Goal: Task Accomplishment & Management: Manage account settings

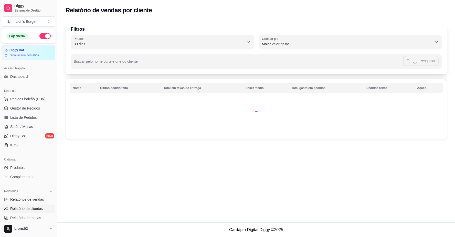
select select "30"
select select "HIGHEST_TOTAL_SPENT_WITH_ORDERS"
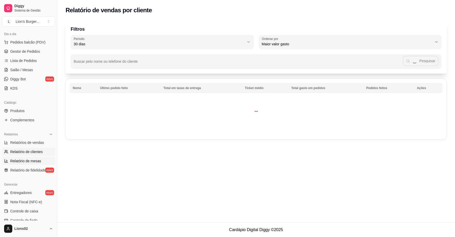
click at [25, 158] on span "Relatório de mesas" at bounding box center [25, 160] width 31 height 5
select select "TOTAL_OF_ORDERS"
select select "7"
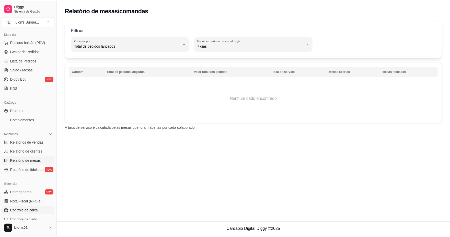
scroll to position [85, 0]
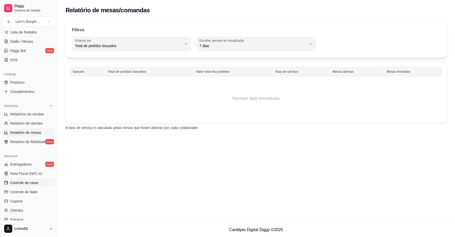
click at [28, 180] on span "Controle de caixa" at bounding box center [24, 182] width 28 height 5
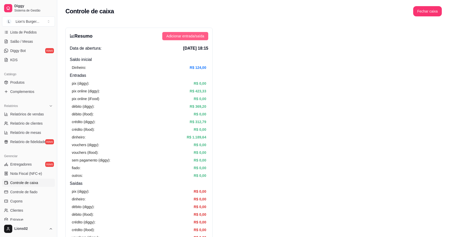
click at [195, 35] on span "Adicionar entrada/saída" at bounding box center [186, 36] width 38 height 6
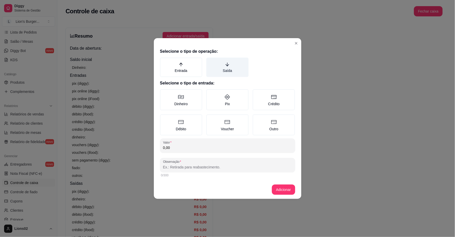
click at [228, 62] on label "Saída" at bounding box center [227, 67] width 42 height 19
click at [210, 61] on button "Saída" at bounding box center [208, 59] width 4 height 4
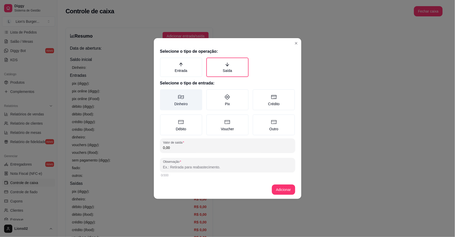
click at [191, 107] on label "Dinheiro" at bounding box center [181, 99] width 42 height 21
click at [164, 93] on button "Dinheiro" at bounding box center [162, 91] width 4 height 4
click at [203, 146] on input "0,00" at bounding box center [227, 147] width 129 height 5
click at [202, 166] on input "Observação" at bounding box center [227, 166] width 129 height 5
drag, startPoint x: 177, startPoint y: 145, endPoint x: 165, endPoint y: 148, distance: 11.6
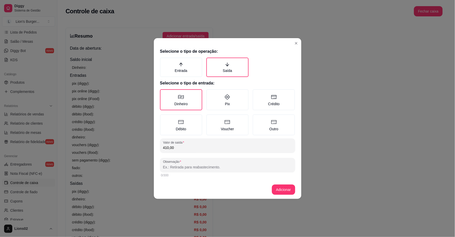
click at [165, 148] on input "410,00" at bounding box center [227, 147] width 129 height 5
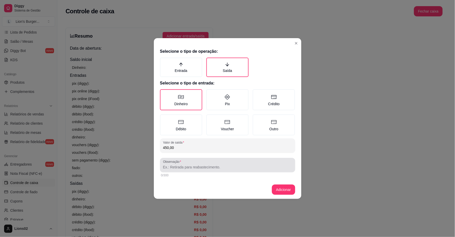
type input "450,00"
click at [180, 170] on div "Observação" at bounding box center [227, 165] width 135 height 14
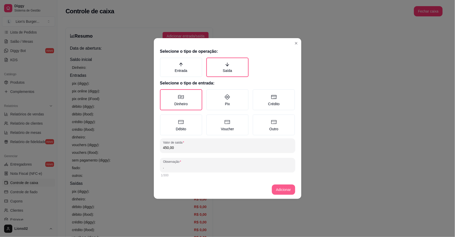
type input "."
